Goal: Complete application form: Complete application form

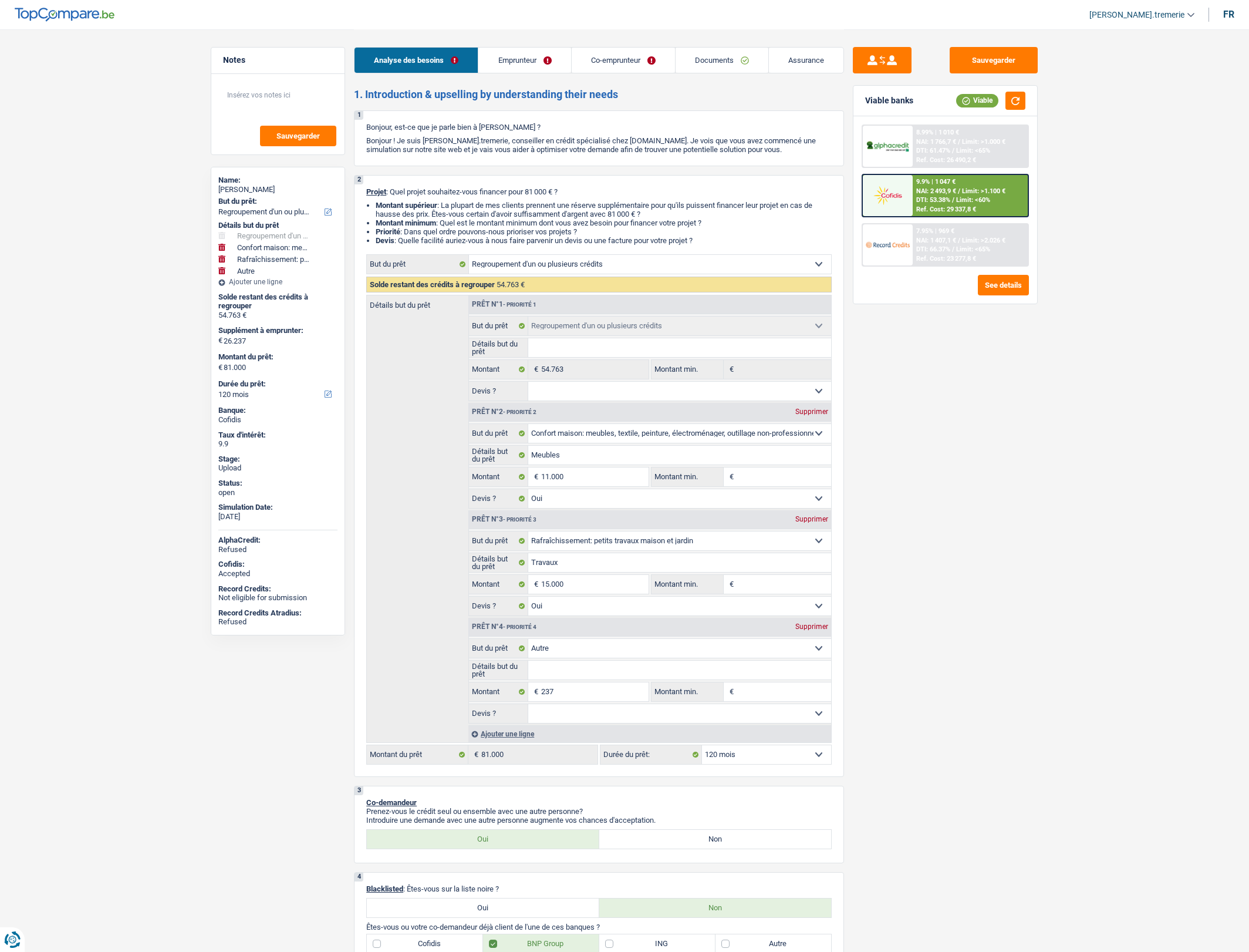
select select "refinancing"
select select "household"
select select "houseOrGarden"
select select "other"
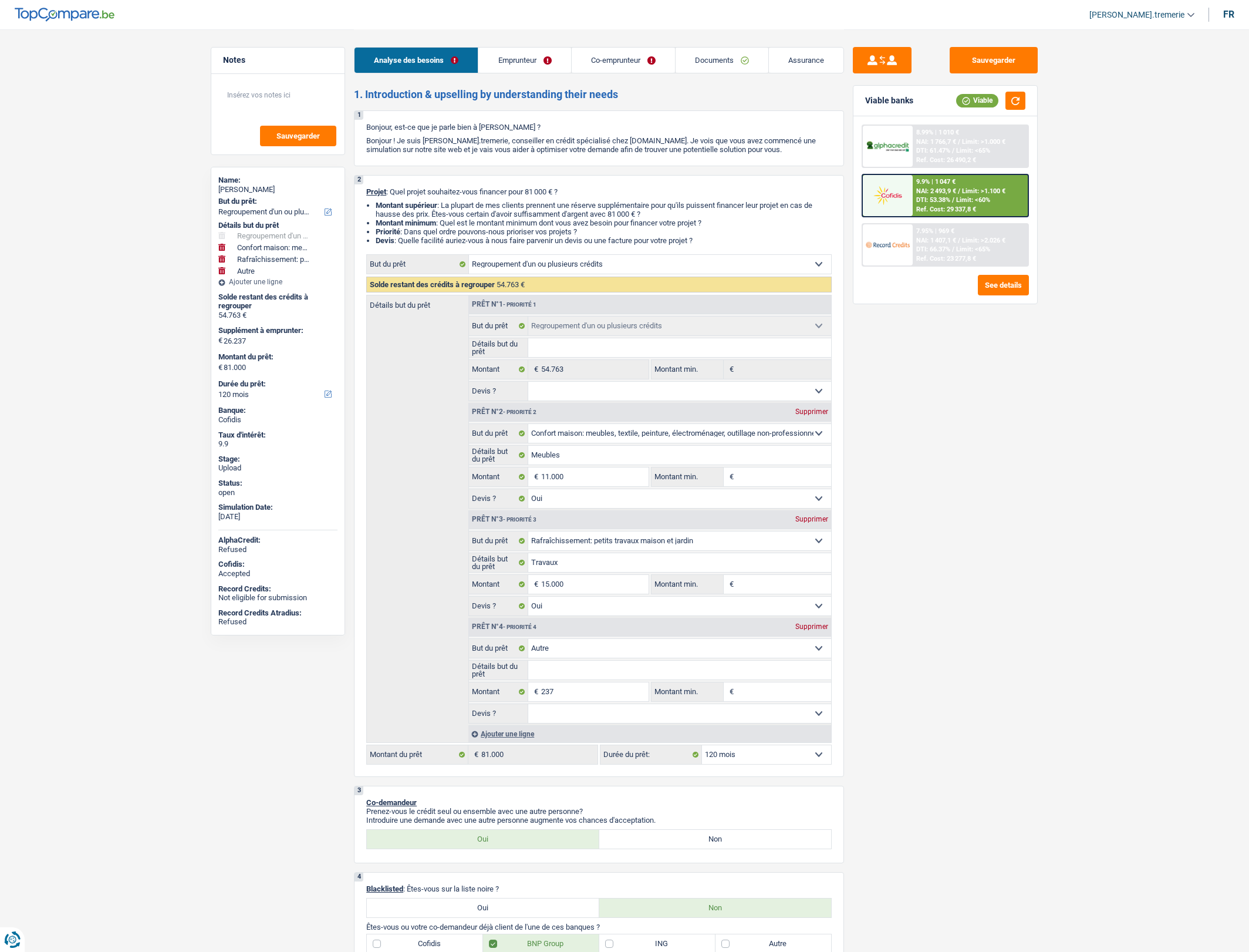
select select "120"
select select "refinancing"
select select "household"
select select "yes"
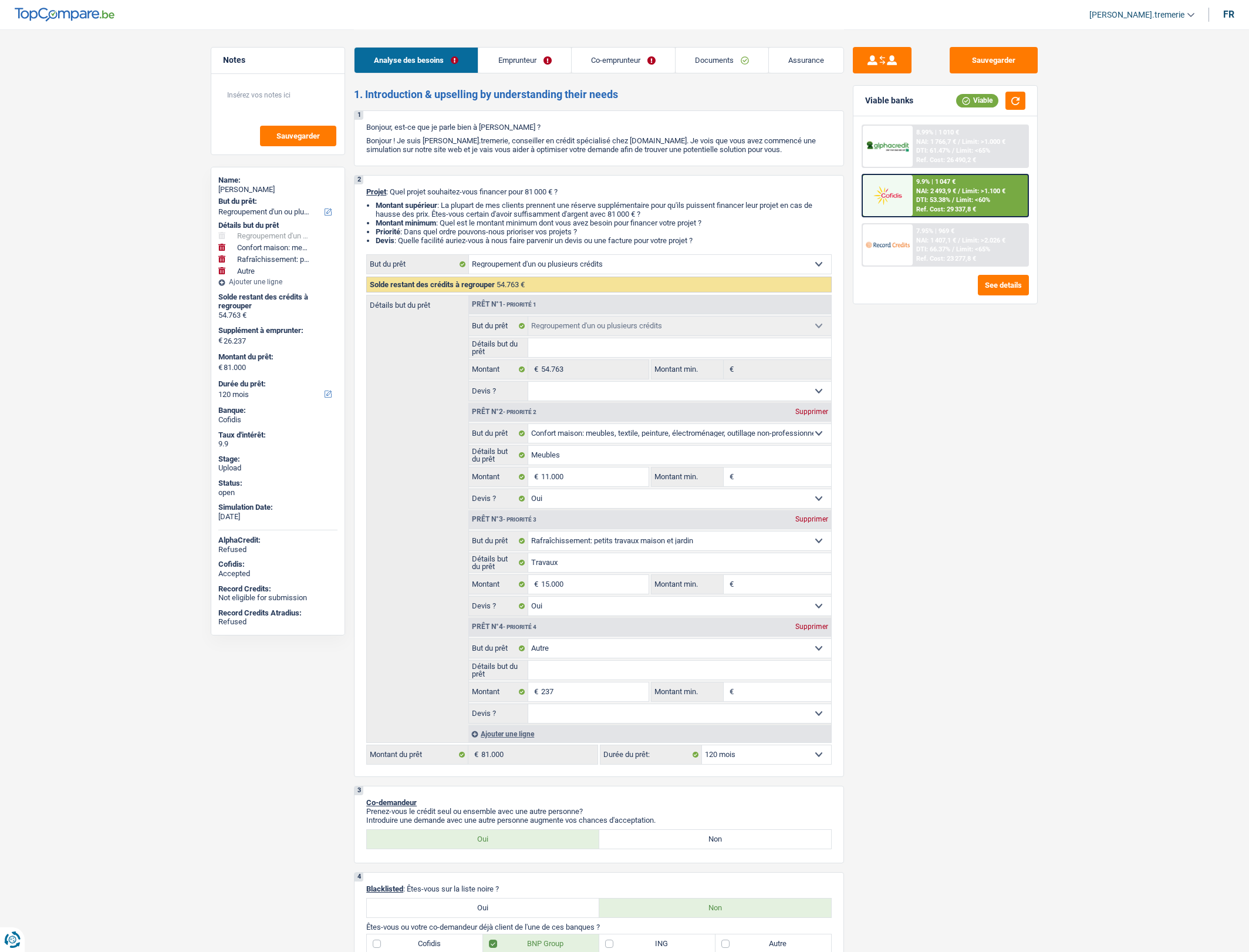
select select "houseOrGarden"
select select "yes"
select select "other"
select select "120"
select select "worker"
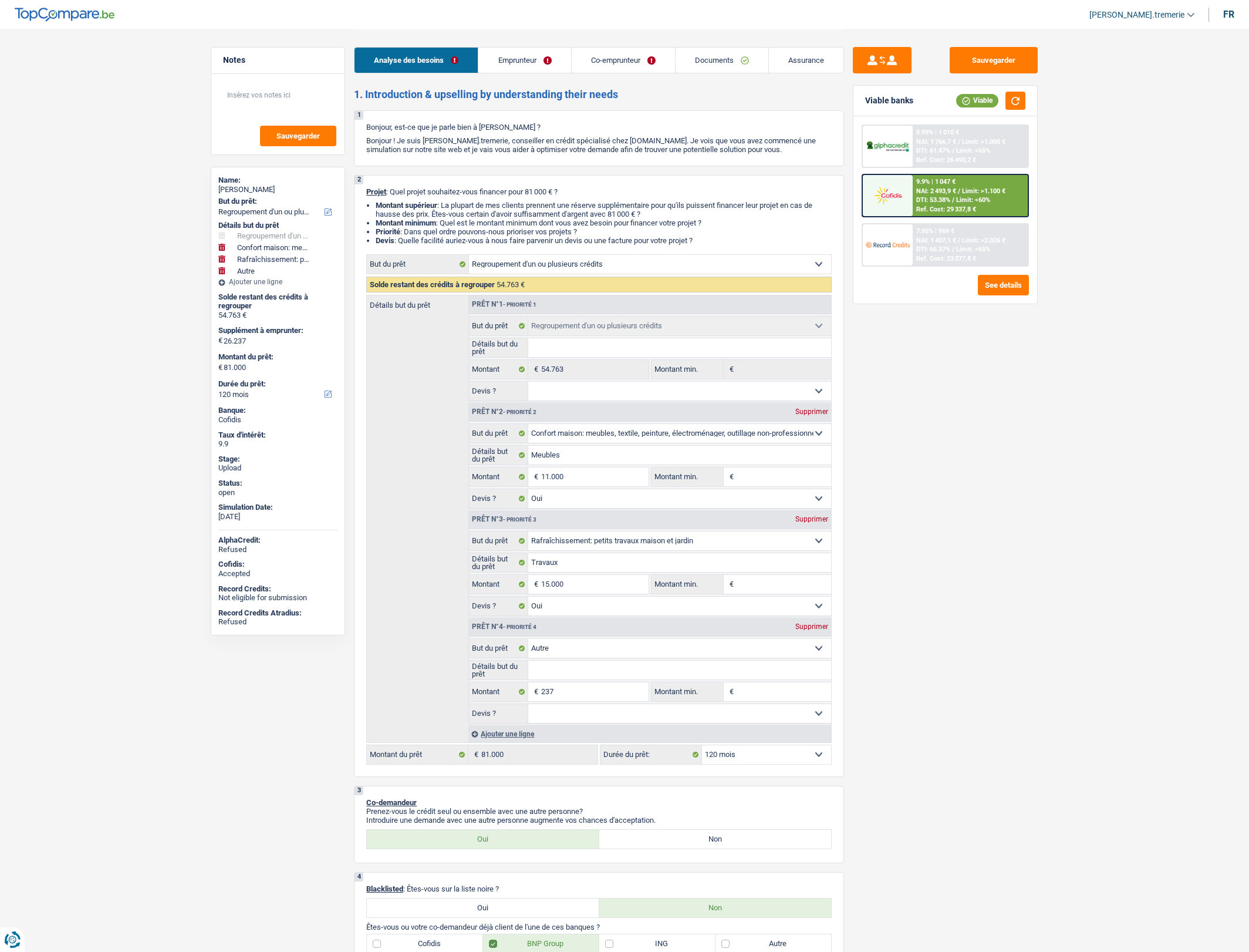
select select "mutuality"
select select "netSalary"
select select "familyAllowances"
select select "mealVouchers"
select select "mutualityIndemnity"
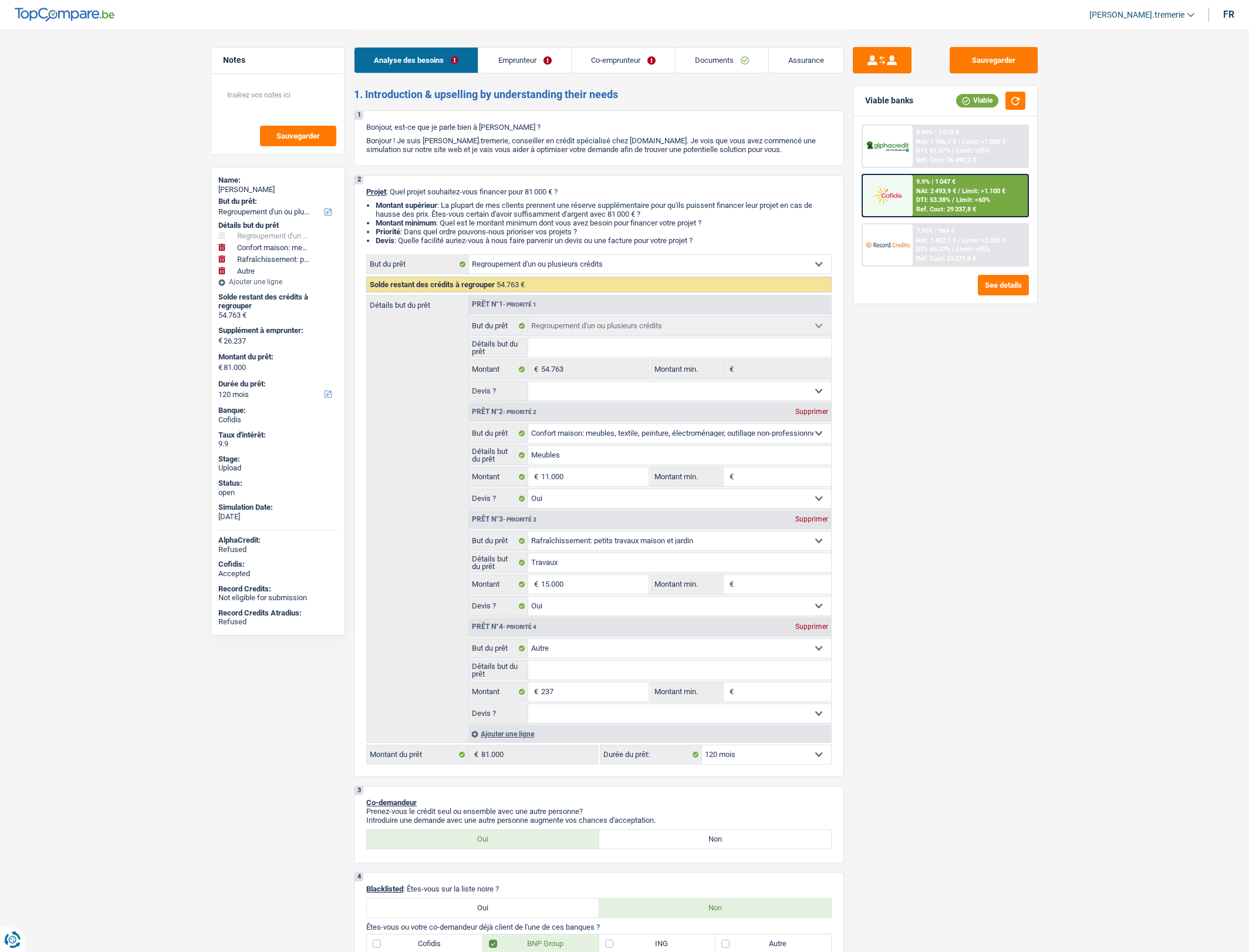
select select "ownerWithMortgage"
select select "creditConsolidation"
select select "120"
select select "personalLoan"
select select "smallWorks"
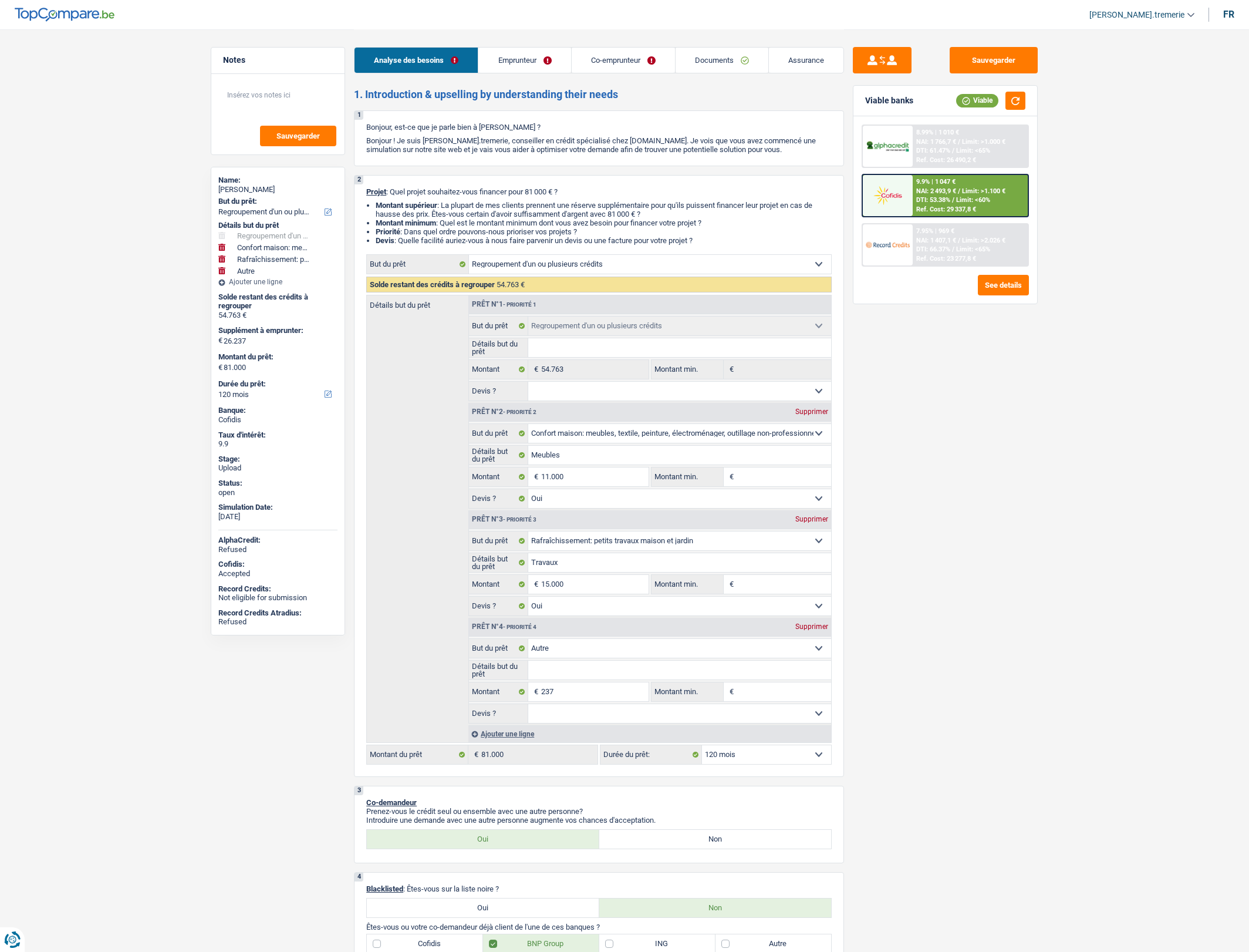
select select "60"
select select "personalLoan"
select select "smallWorks"
select select "60"
select select "personalLoan"
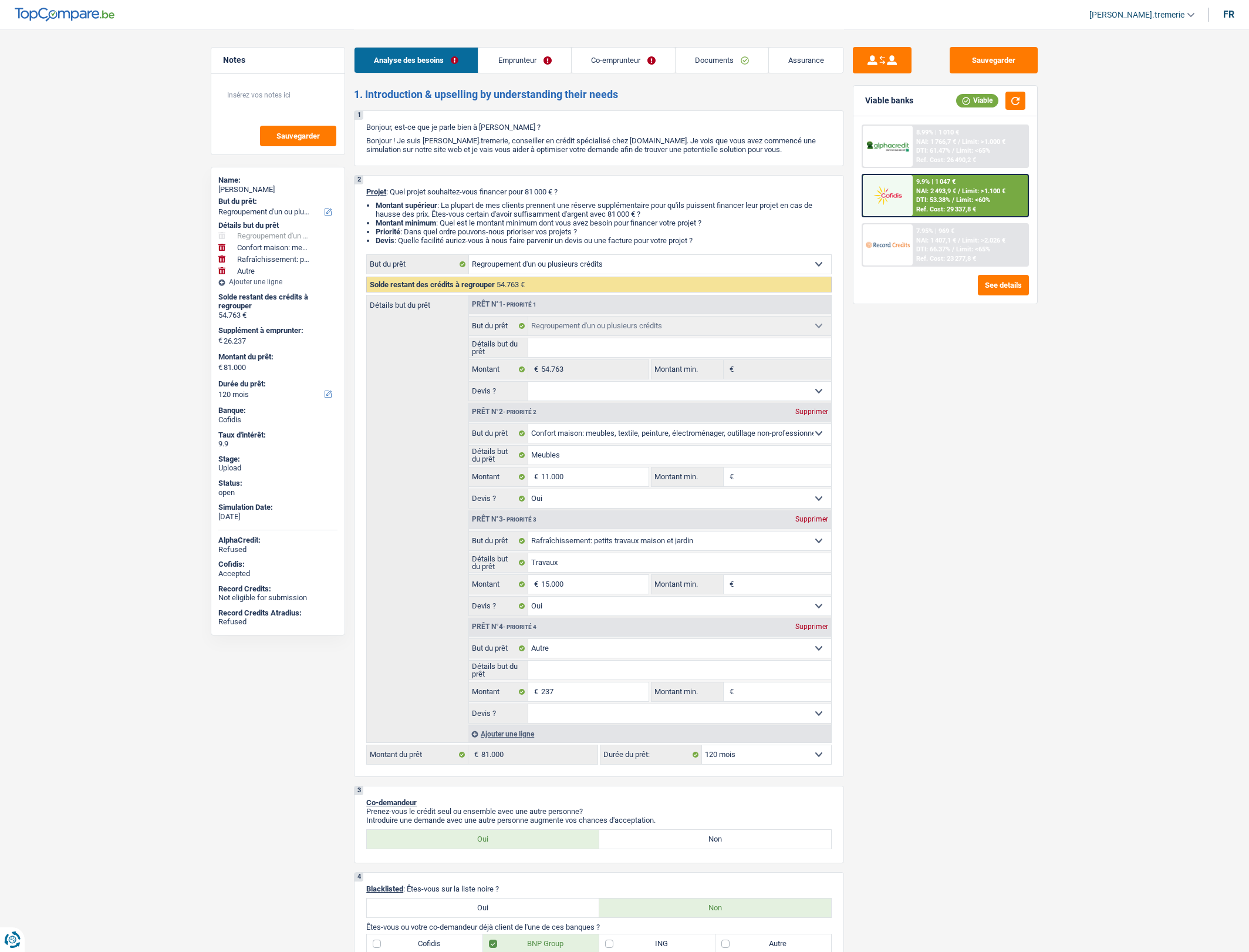
select select "other"
select select "60"
select select "cardOrCredit"
select select "mortgage"
select select "300"
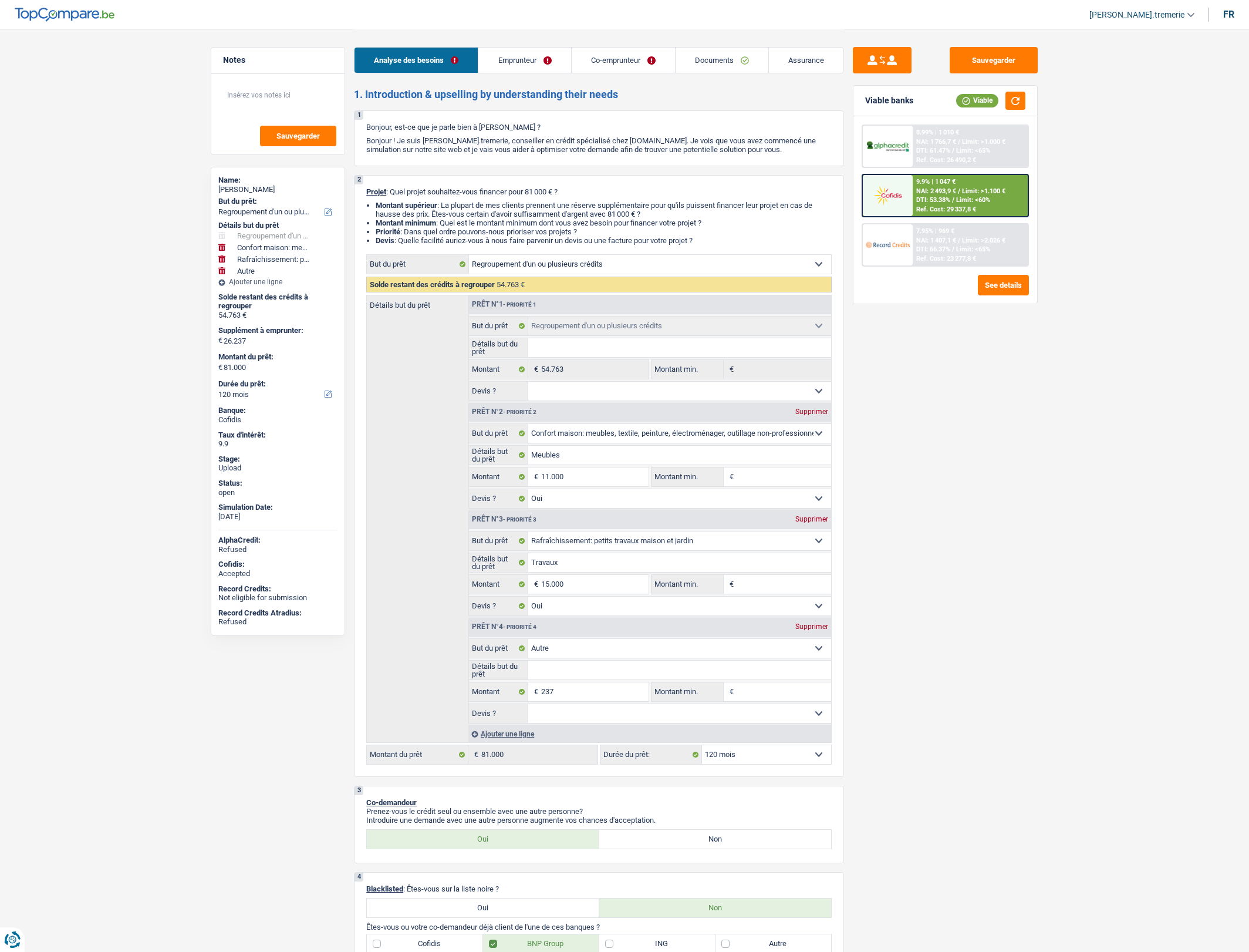
select select "refinancing"
select select "household"
select select "yes"
select select "houseOrGarden"
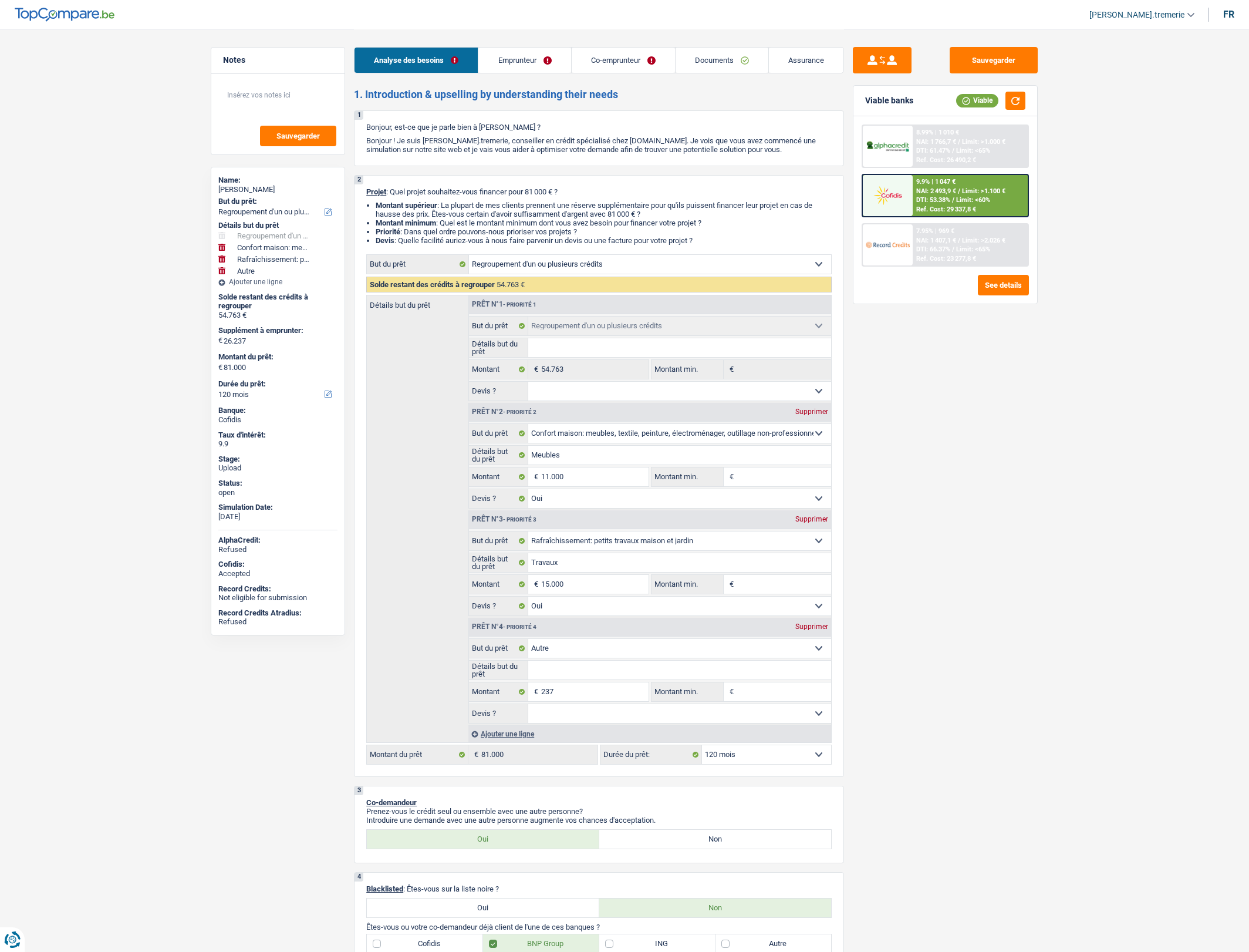
select select "yes"
select select "other"
select select "120"
click at [926, 199] on span "DTI: 53.38%" at bounding box center [933, 199] width 34 height 8
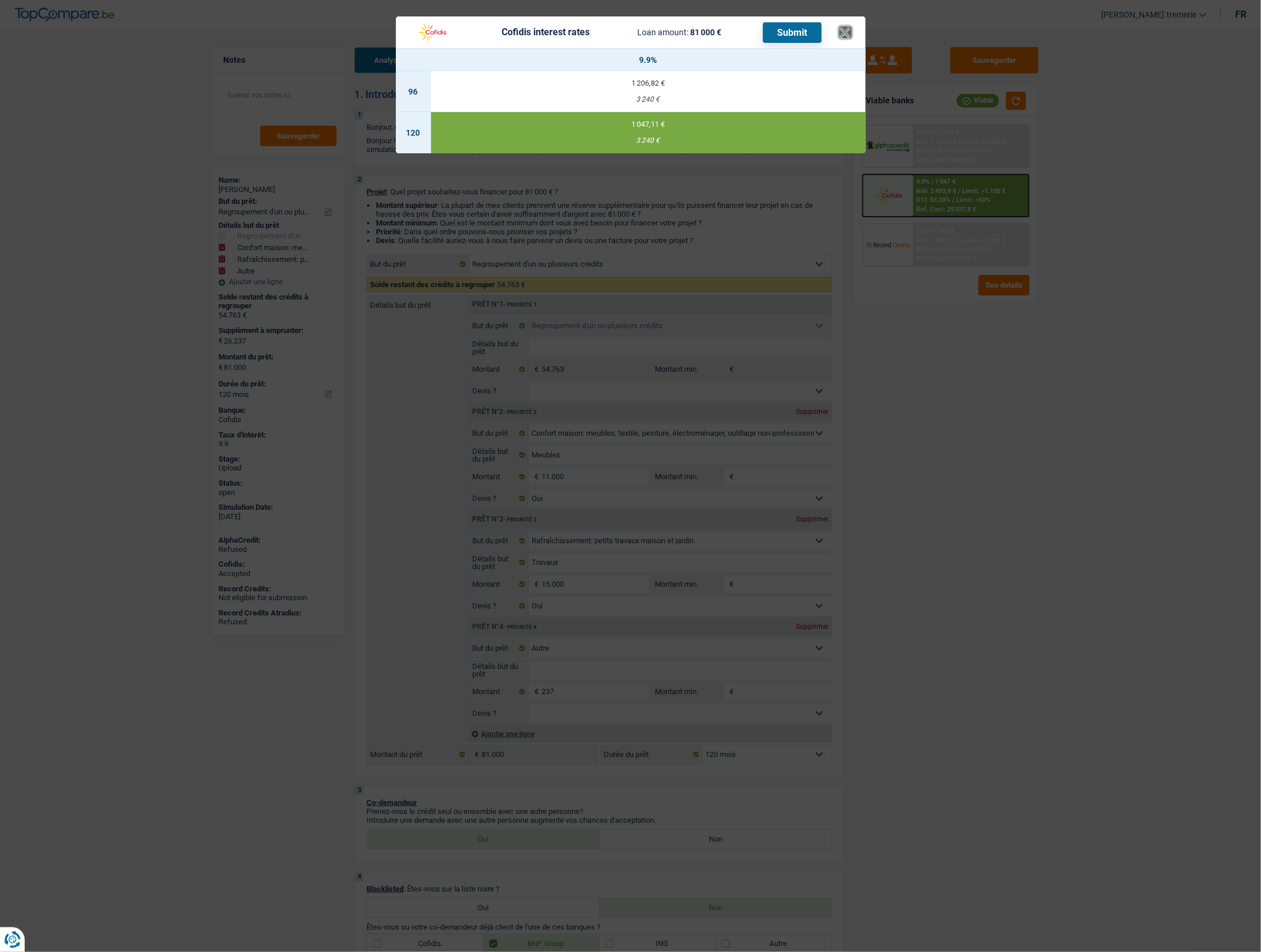
click at [844, 30] on button "×" at bounding box center [845, 32] width 12 height 12
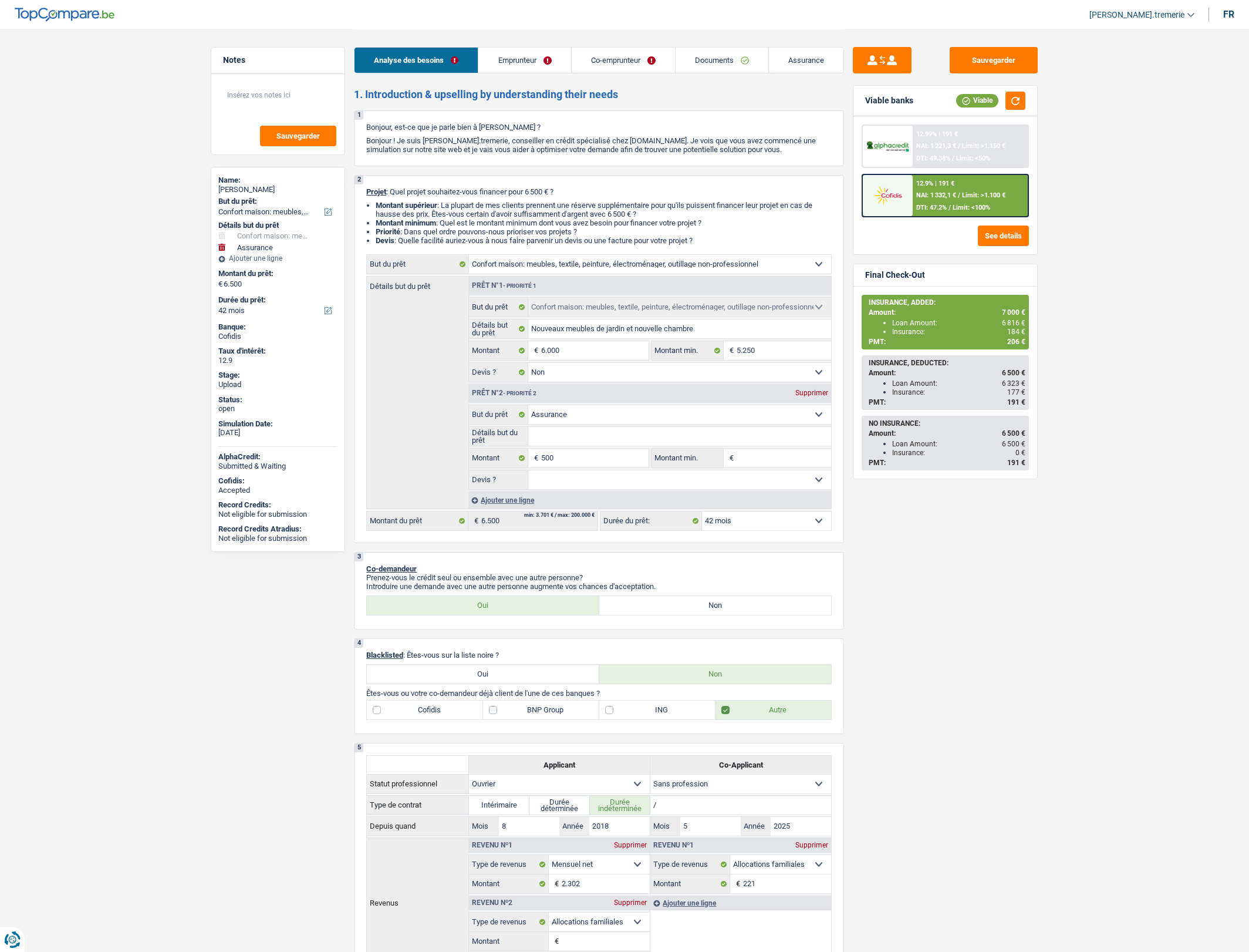
select select "household"
select select "insurance"
select select "42"
select select "household"
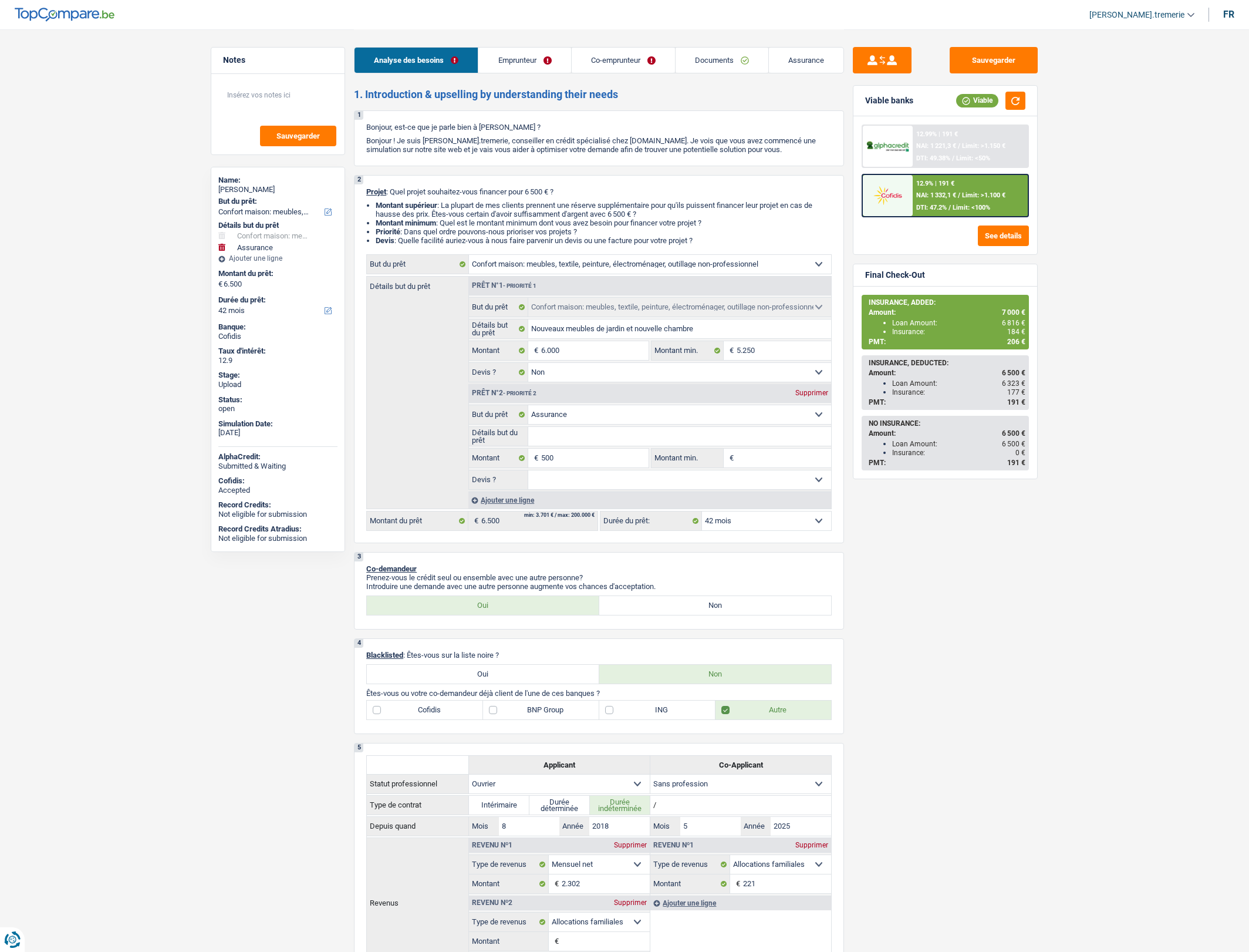
select select "household"
select select "false"
select select "insurance"
select select "42"
select select "worker"
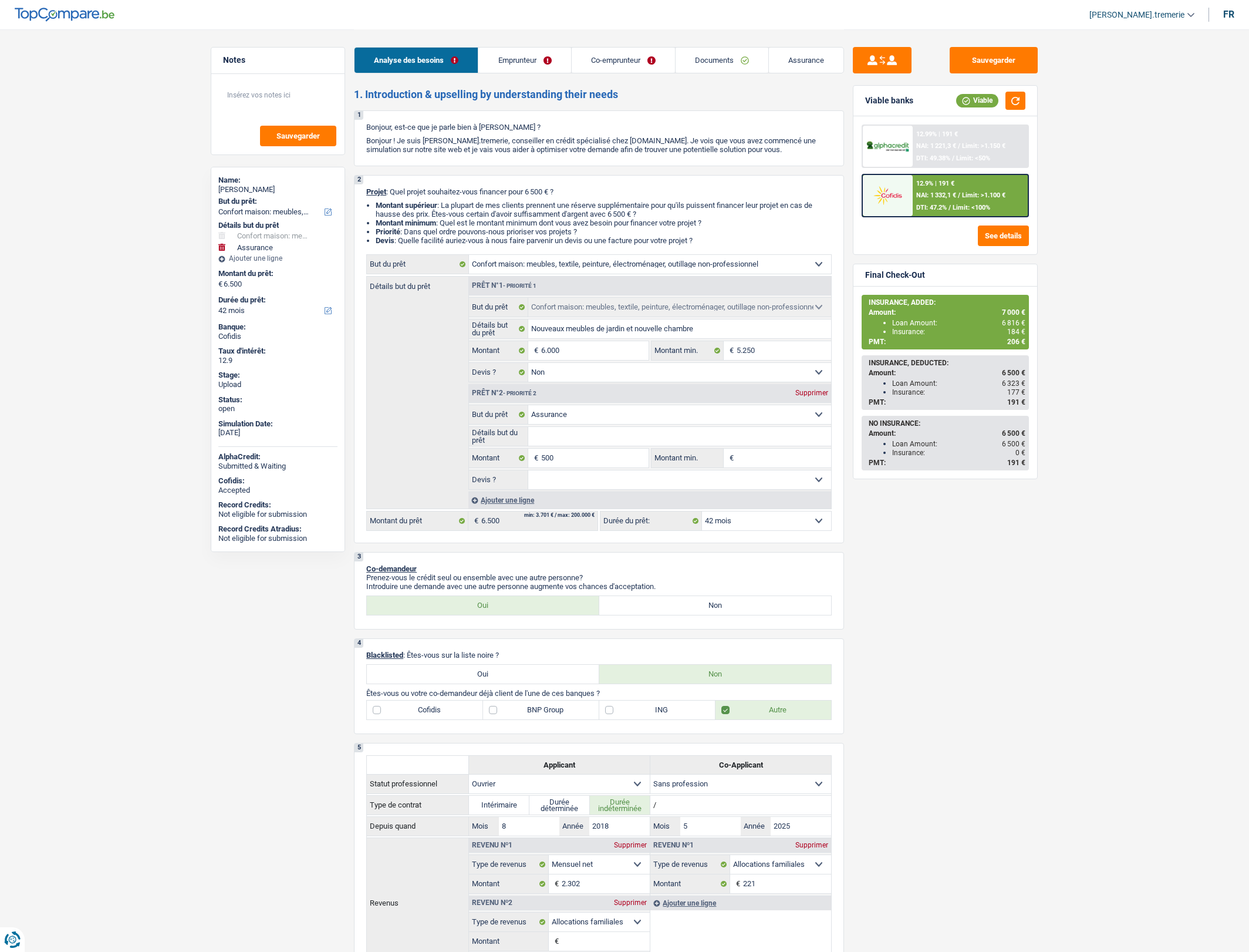
select select "noProfession"
select select "netSalary"
select select "familyAllowances"
select select "rents"
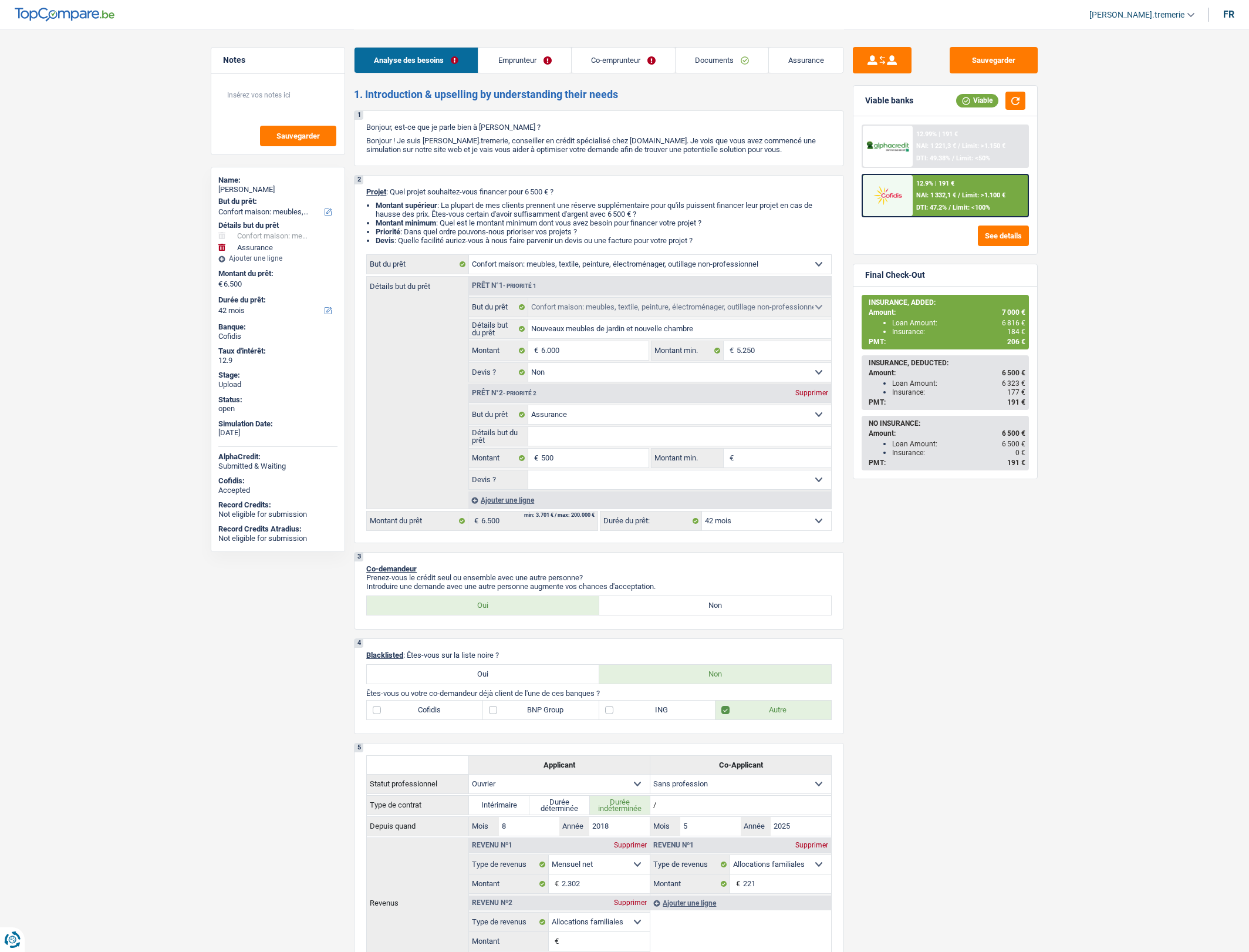
select select "household"
select select "false"
select select "insurance"
select select "42"
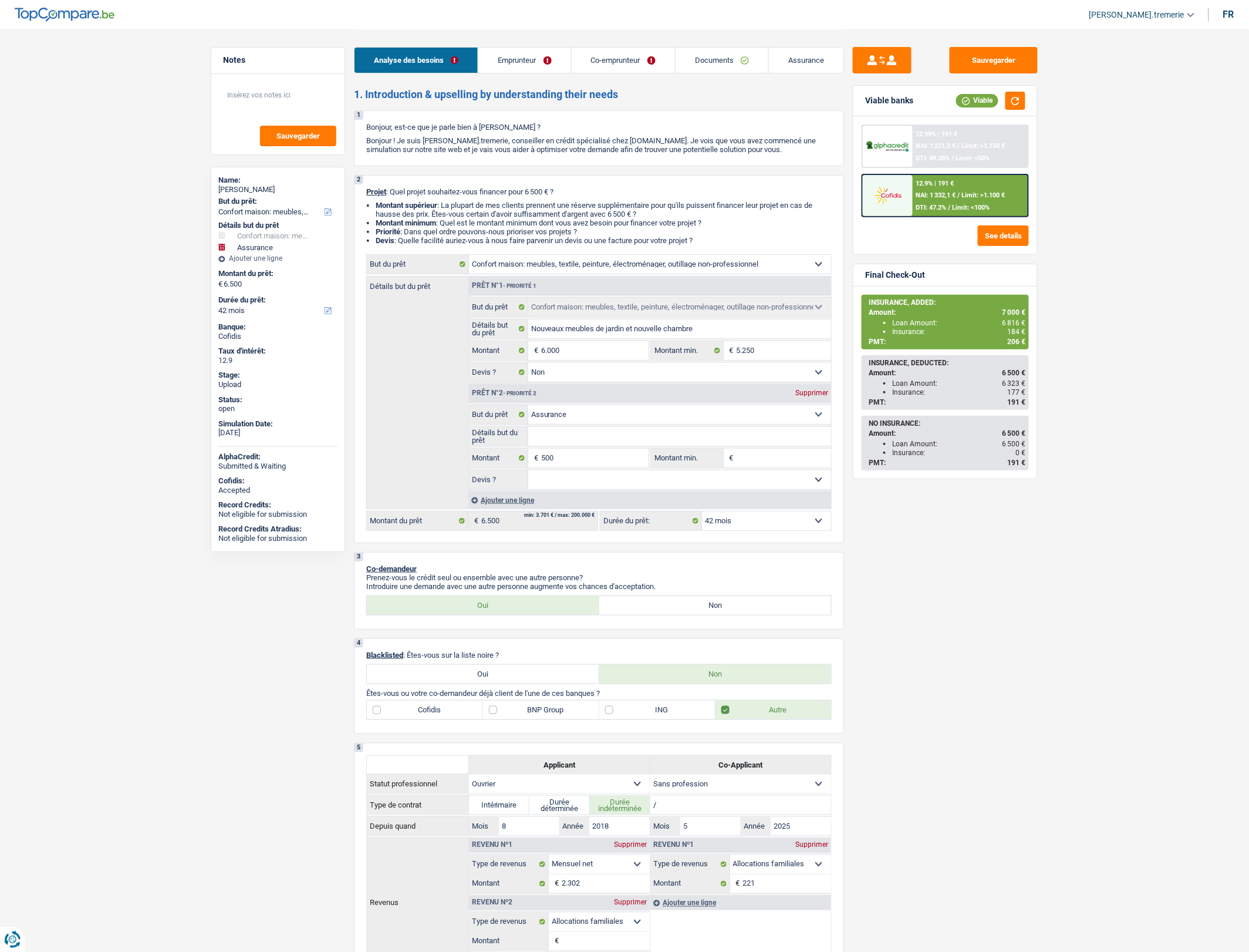
click at [926, 204] on span "DTI: 47.2%" at bounding box center [931, 207] width 30 height 8
